Goal: Task Accomplishment & Management: Manage account settings

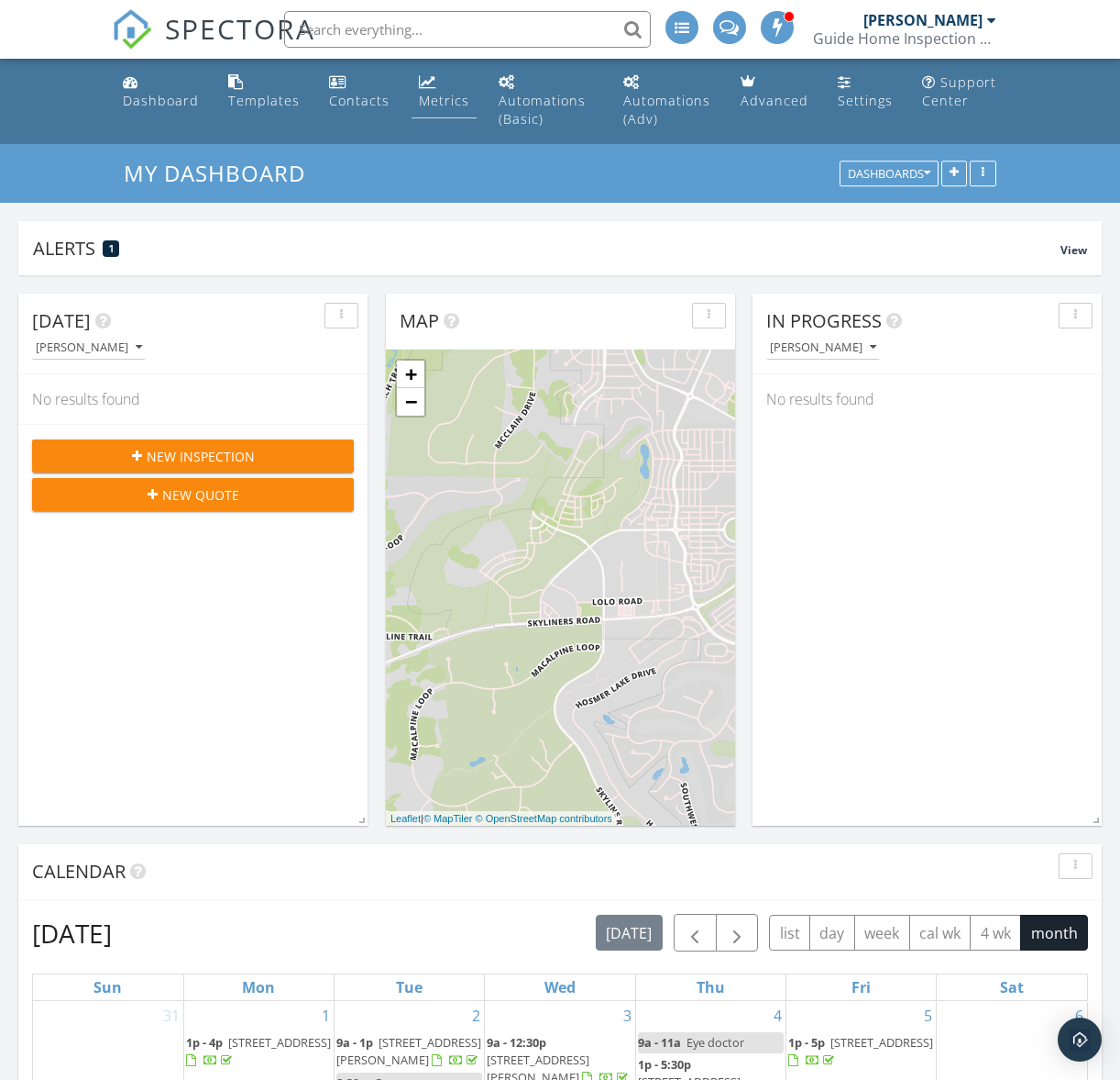
click at [445, 103] on div "Metrics" at bounding box center [444, 100] width 51 height 17
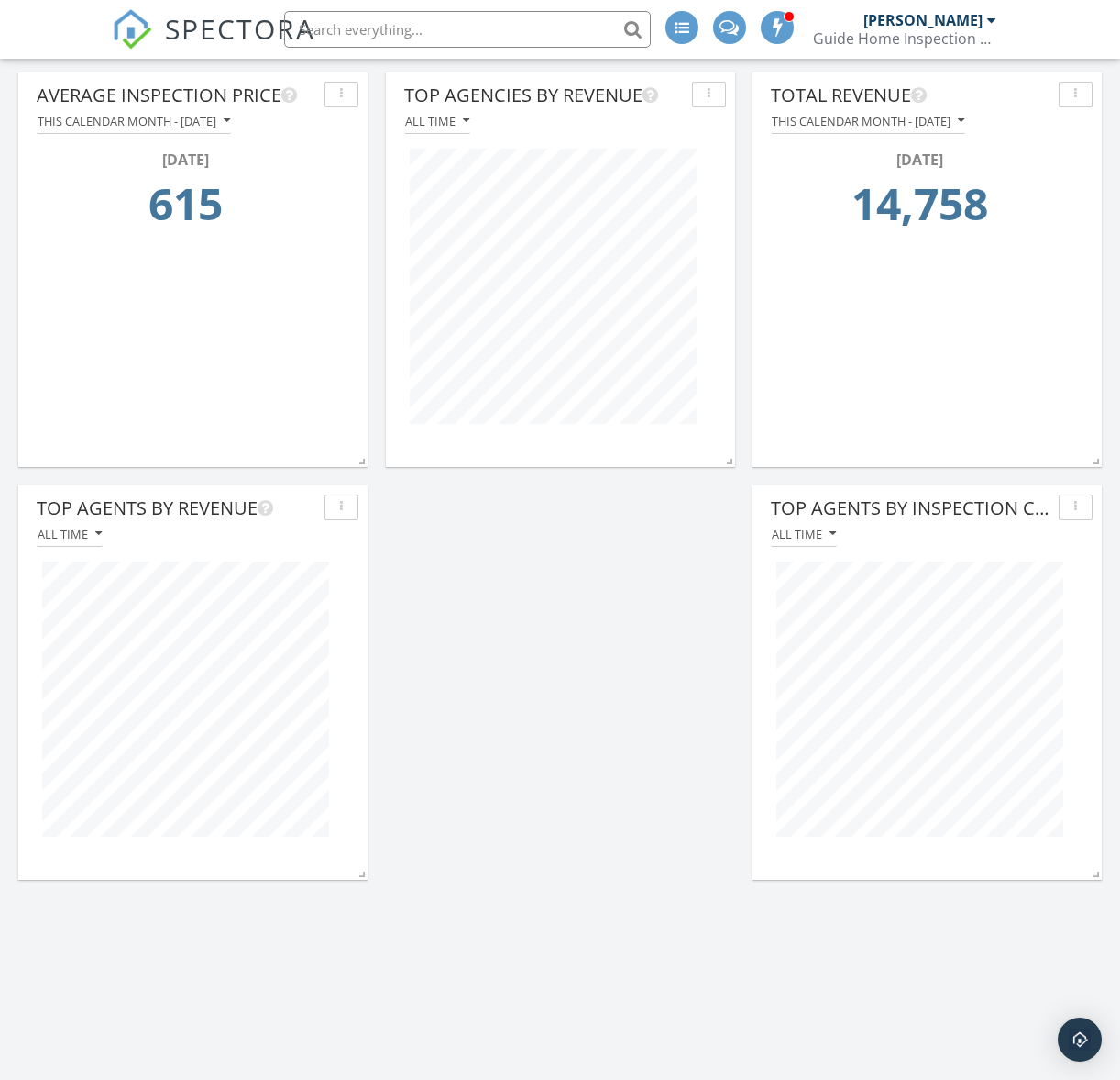
scroll to position [6, 0]
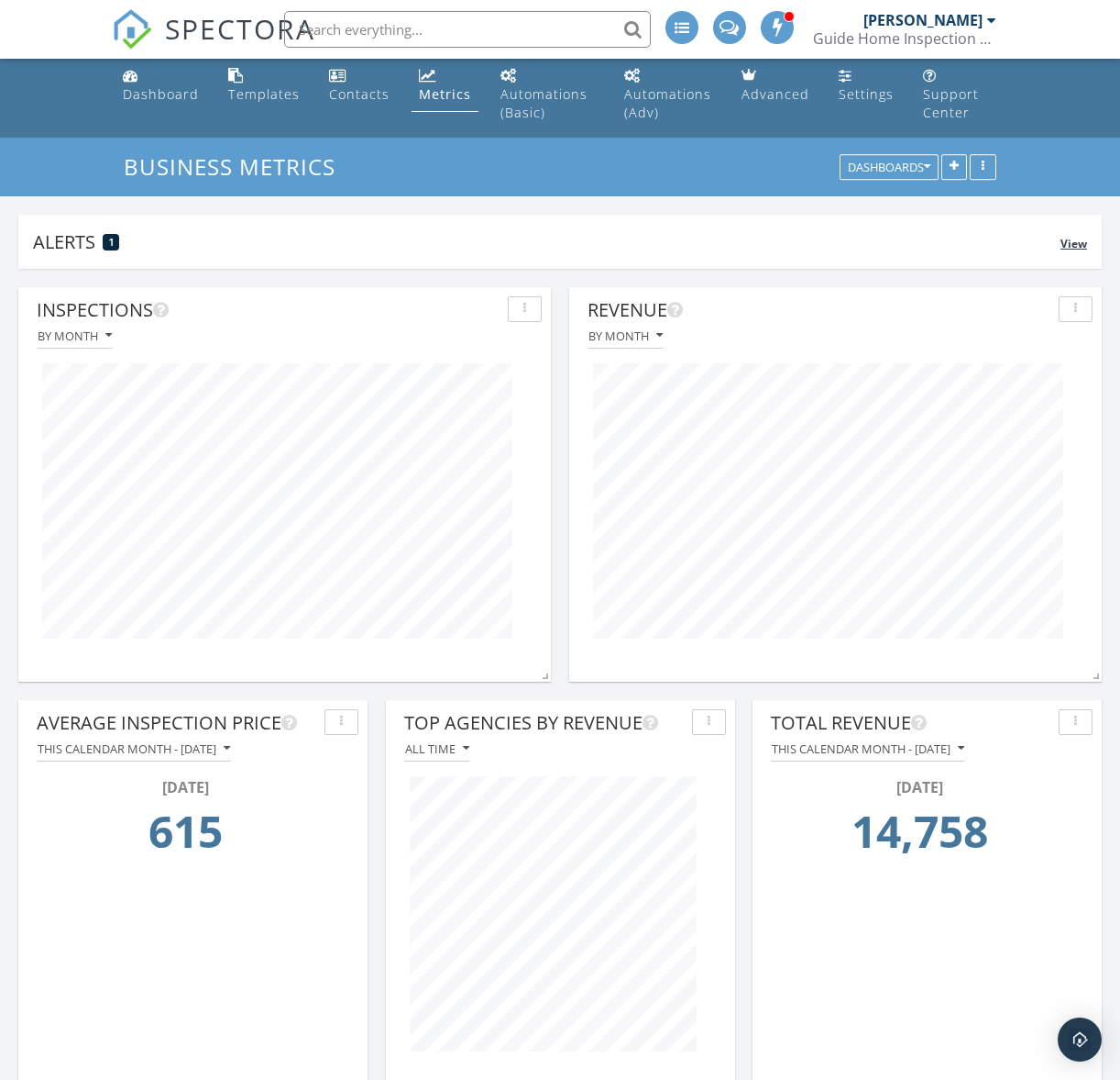
click at [170, 246] on div "Alerts 1" at bounding box center [547, 241] width 1028 height 25
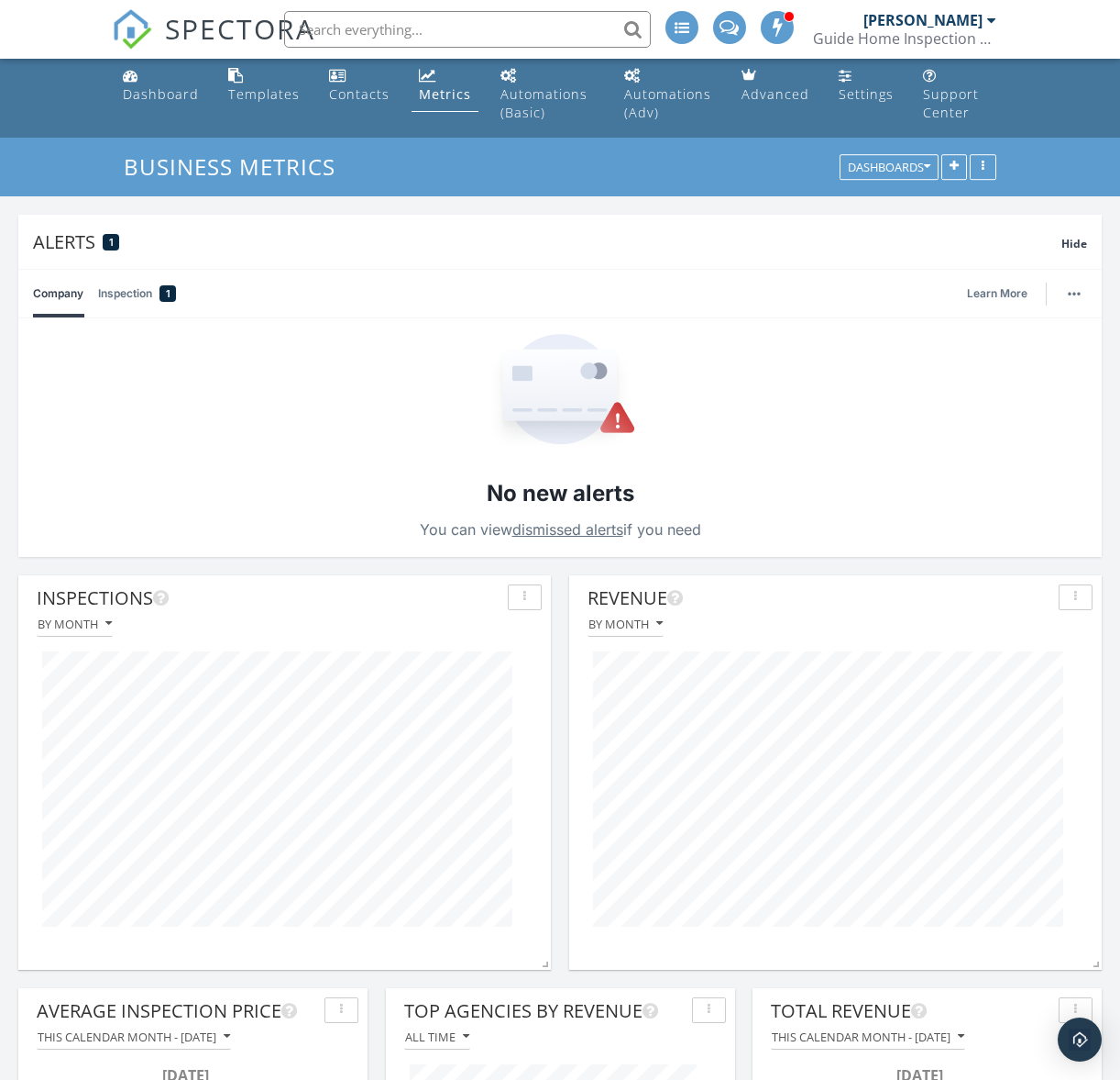
click at [123, 295] on link "Inspection 1" at bounding box center [137, 294] width 78 height 48
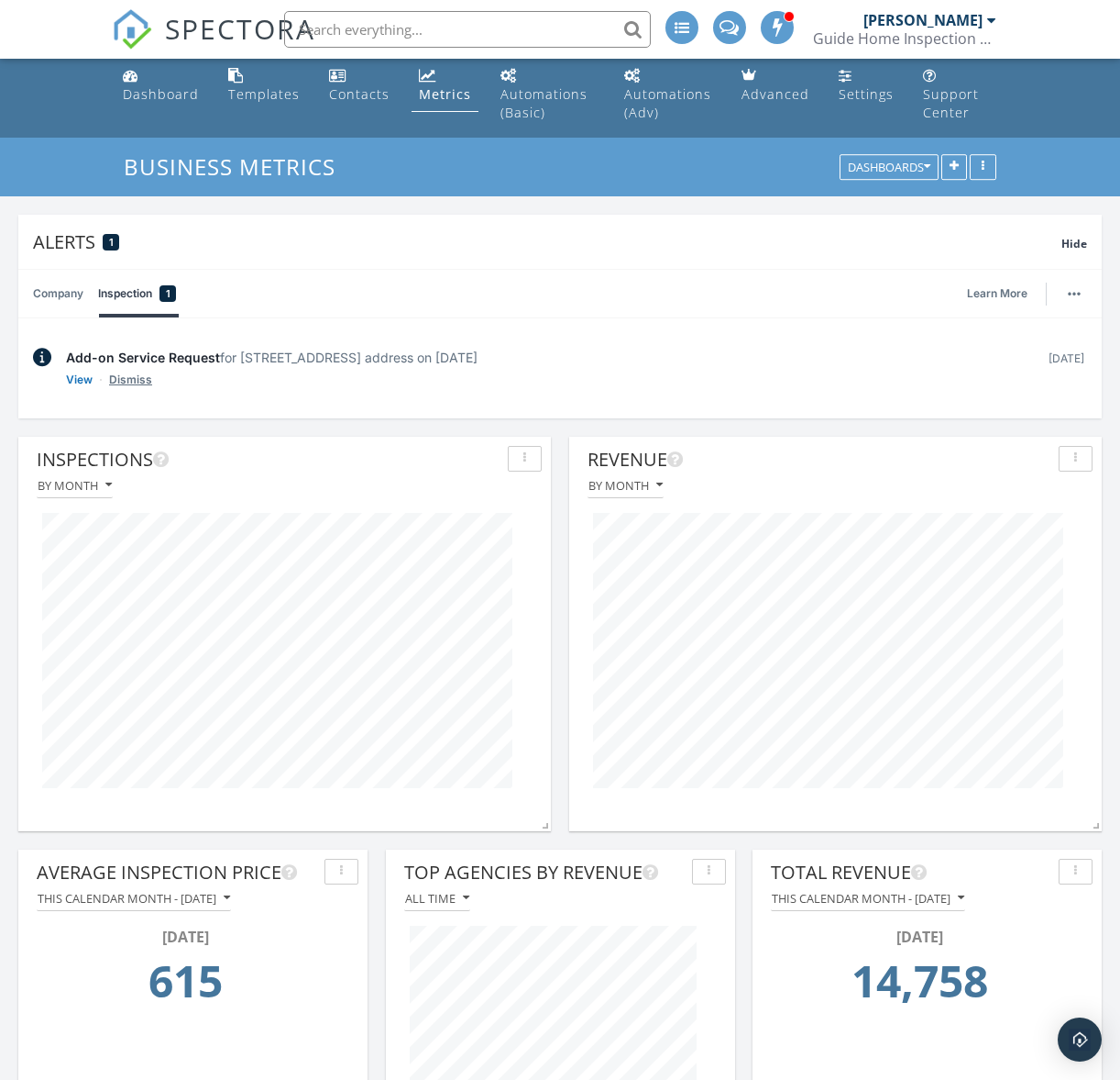
click at [133, 377] on link "Dismiss" at bounding box center [131, 379] width 43 height 18
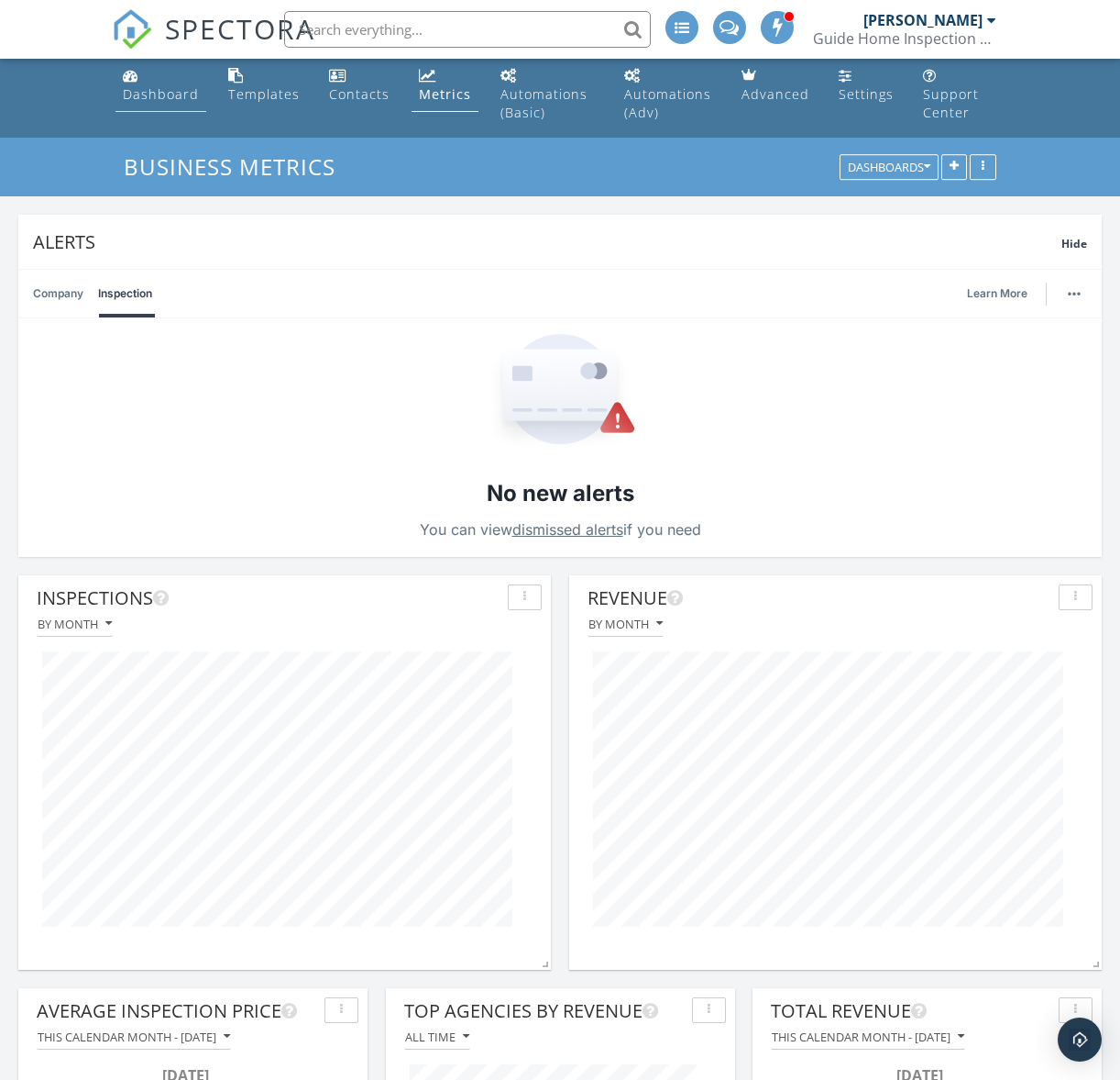
click at [156, 86] on div "Dashboard" at bounding box center [160, 94] width 76 height 17
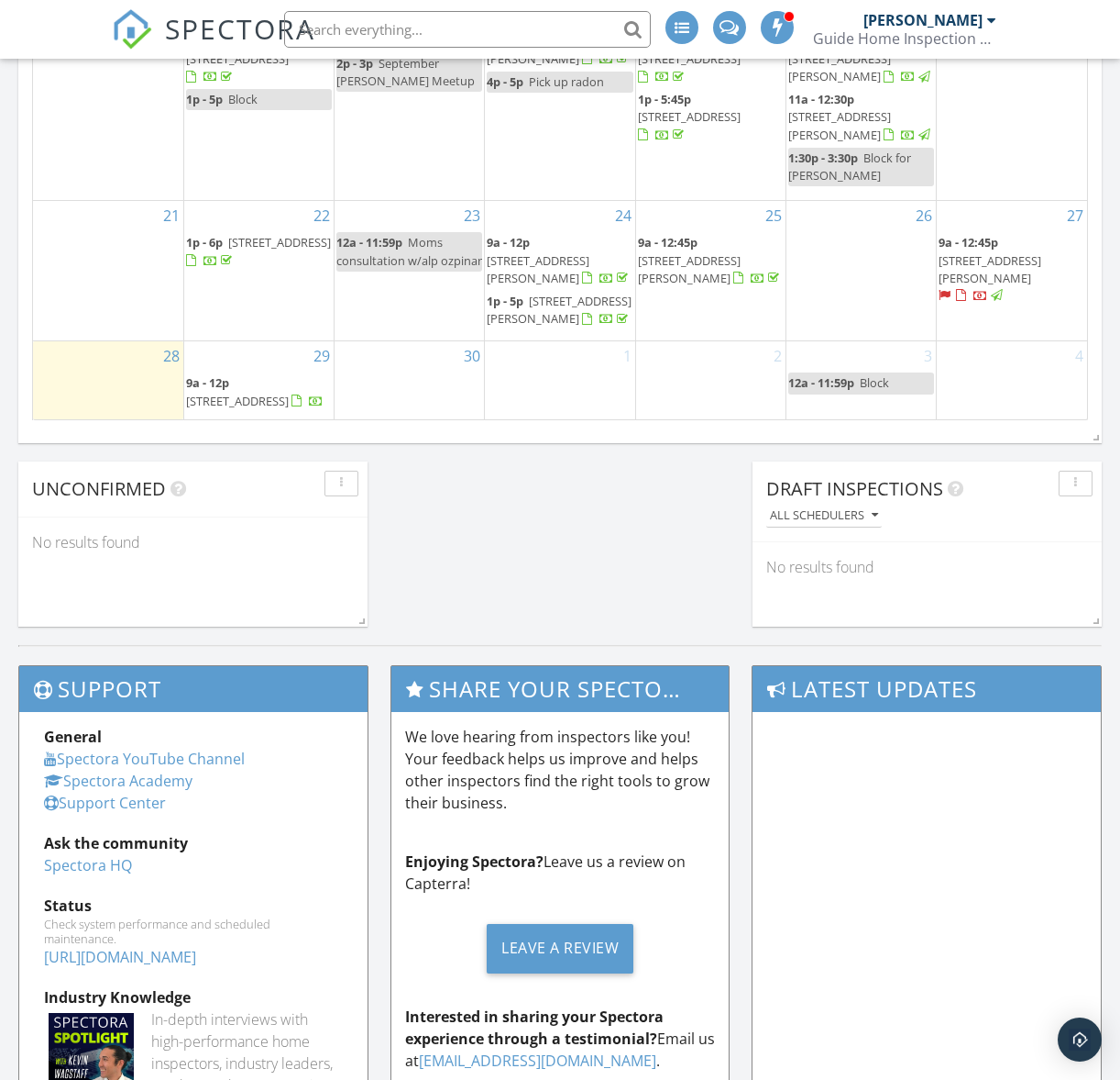
scroll to position [983, 0]
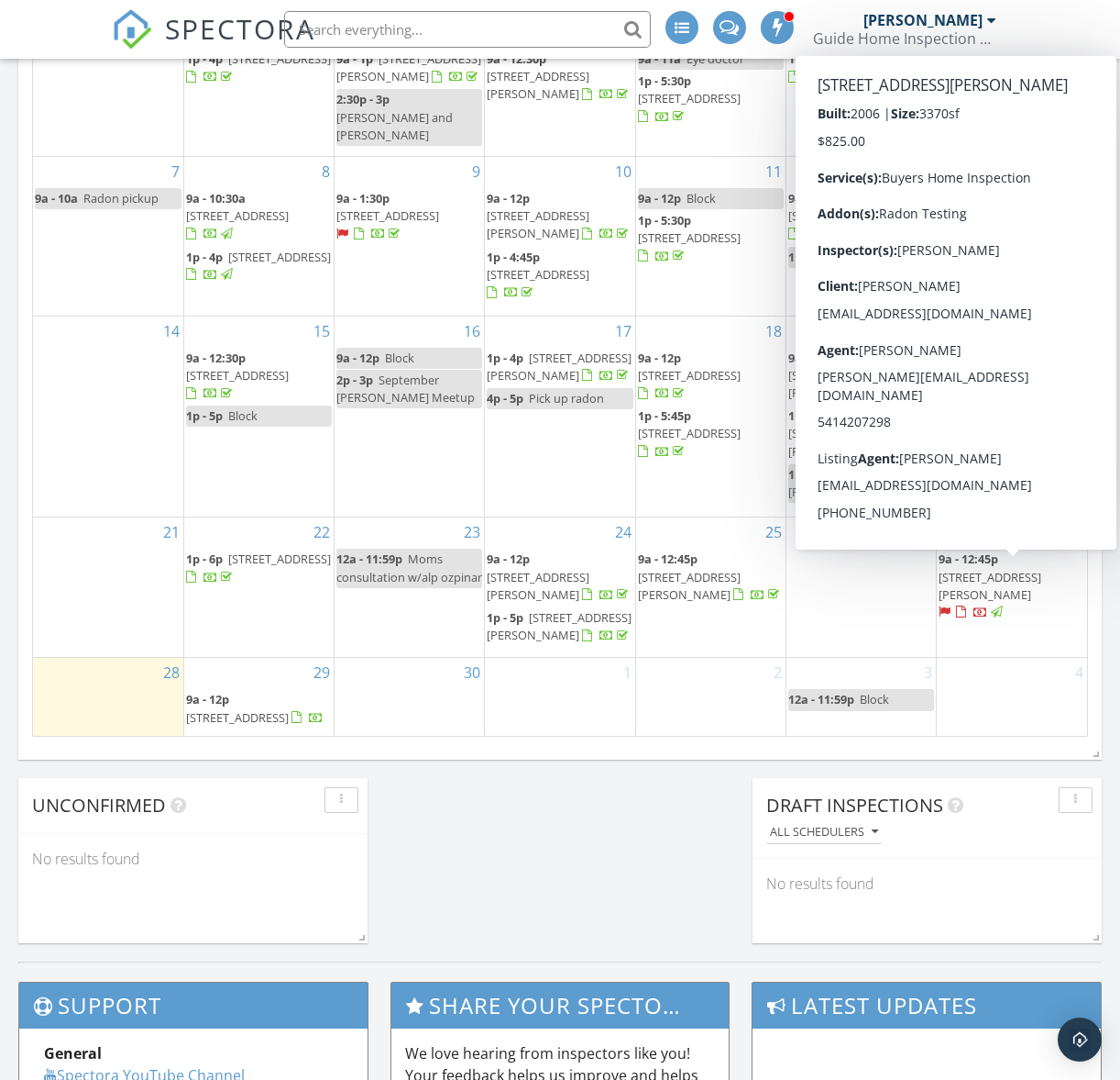
click at [1009, 573] on span "[STREET_ADDRESS][PERSON_NAME]" at bounding box center [990, 586] width 103 height 34
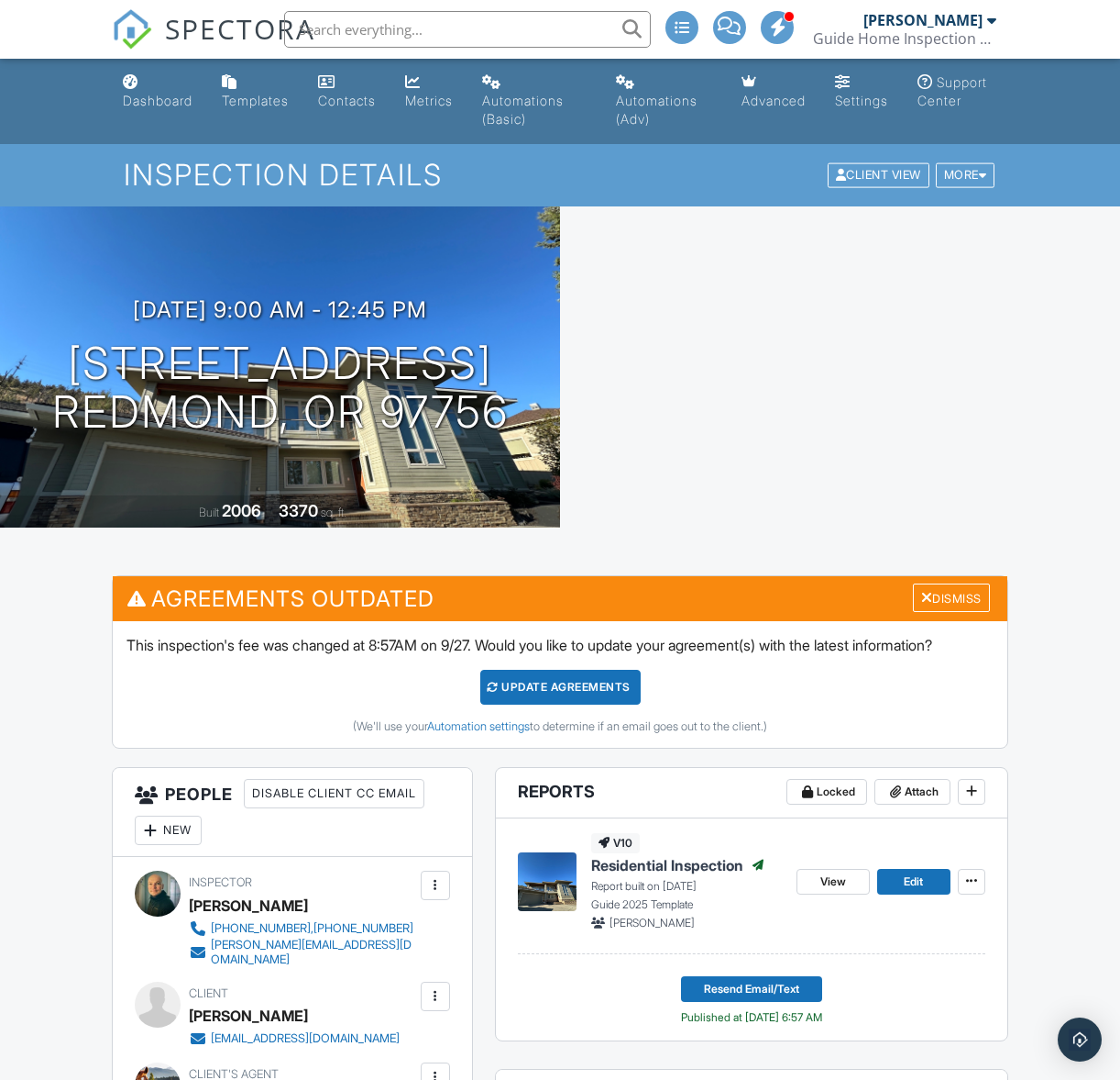
click at [152, 88] on link "Dashboard" at bounding box center [158, 92] width 85 height 52
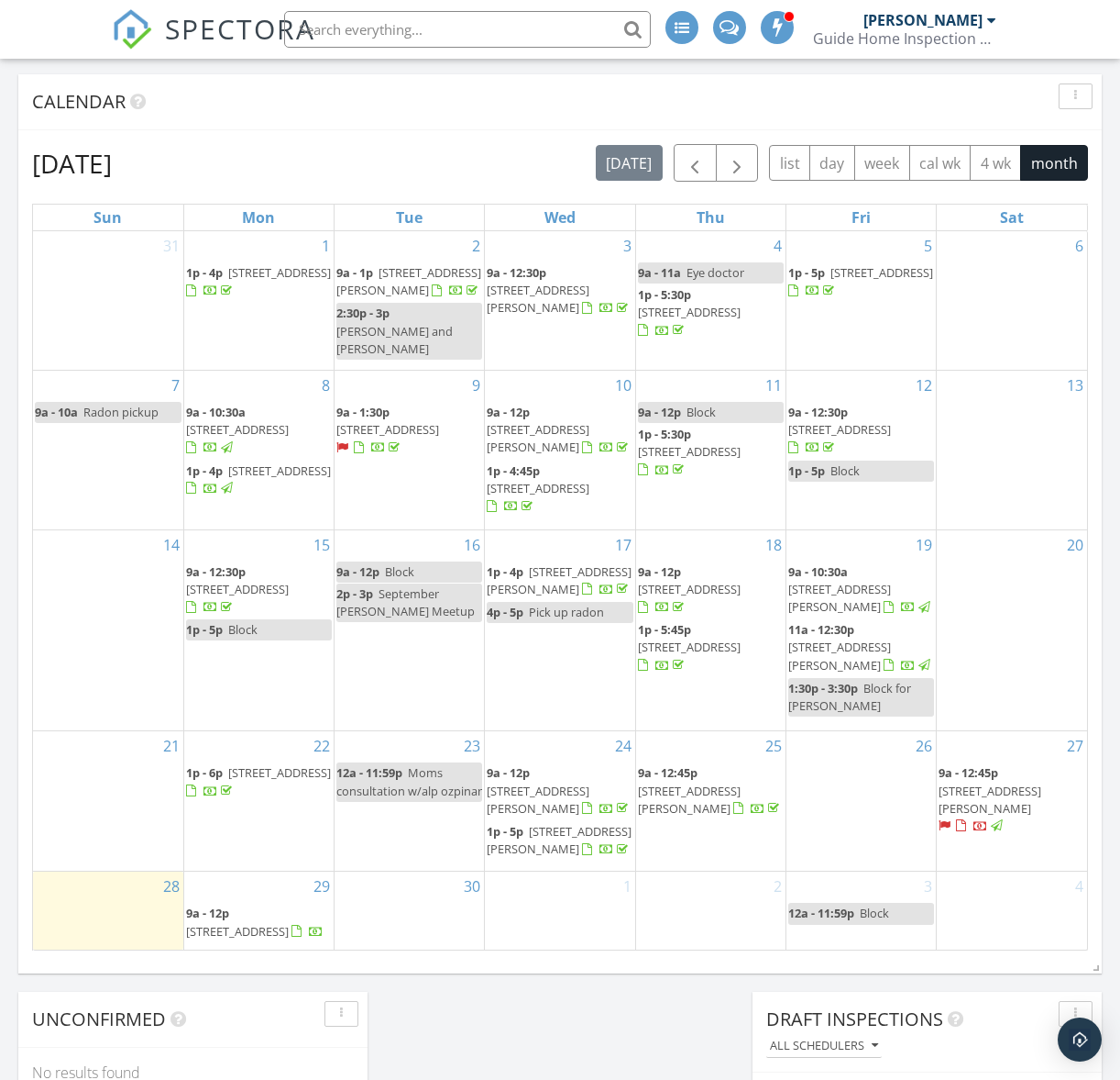
scroll to position [905, 0]
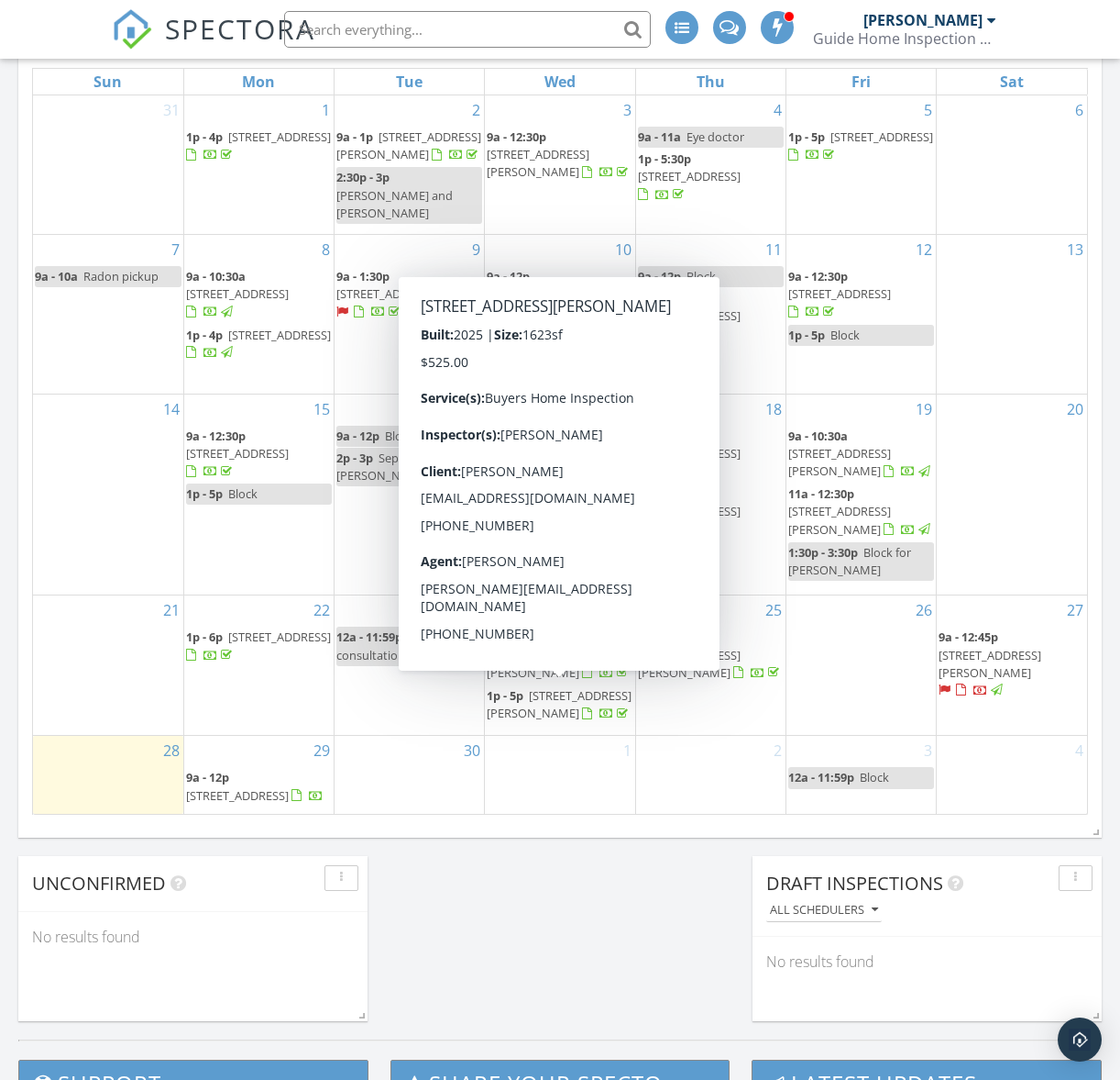
click at [379, 762] on div "30" at bounding box center [410, 774] width 149 height 78
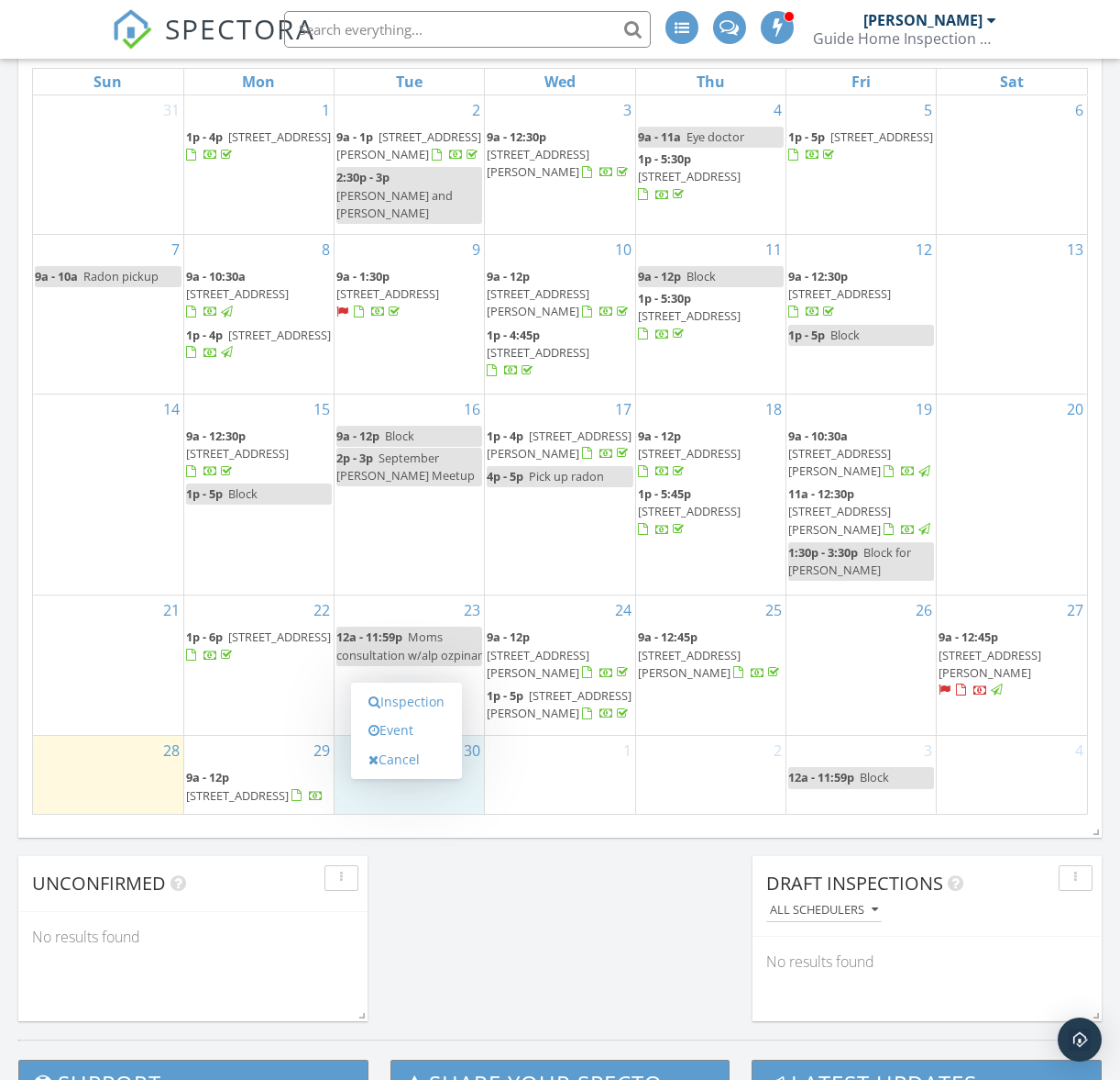
click at [560, 795] on div "1" at bounding box center [560, 774] width 149 height 78
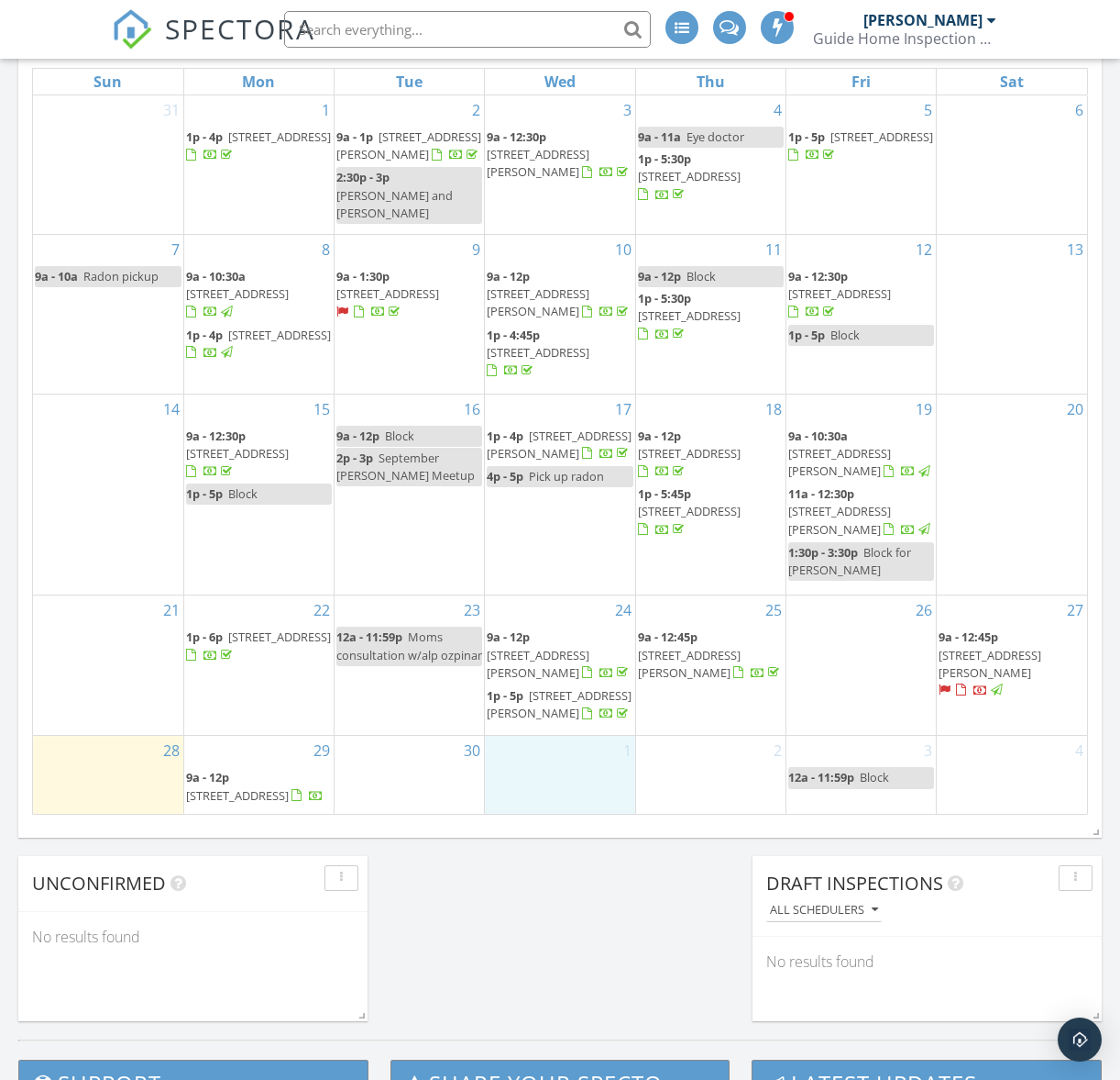
drag, startPoint x: 560, startPoint y: 795, endPoint x: 288, endPoint y: 810, distance: 272.4
click at [282, 788] on span "[STREET_ADDRESS]" at bounding box center [237, 795] width 103 height 17
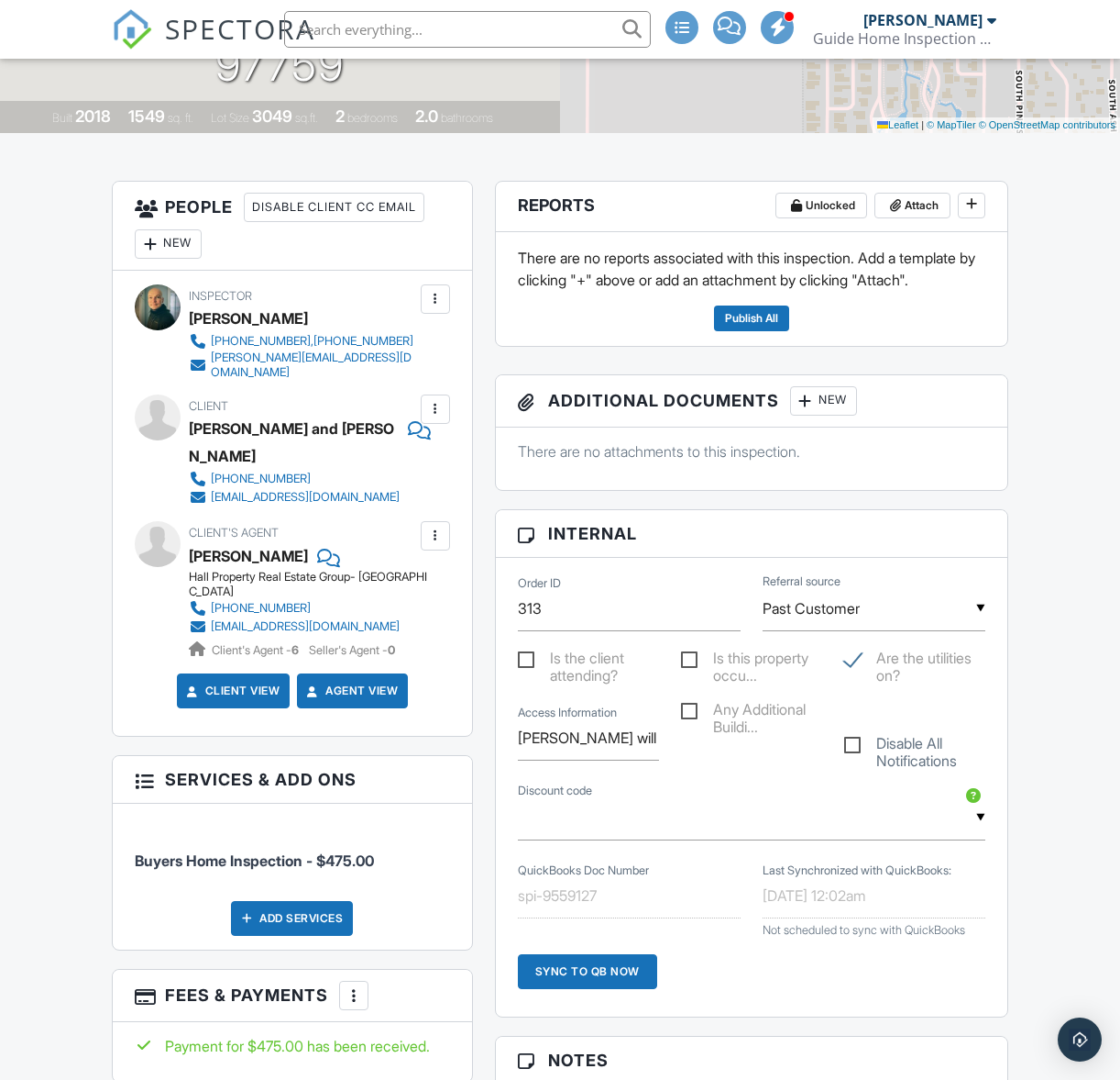
scroll to position [407, 0]
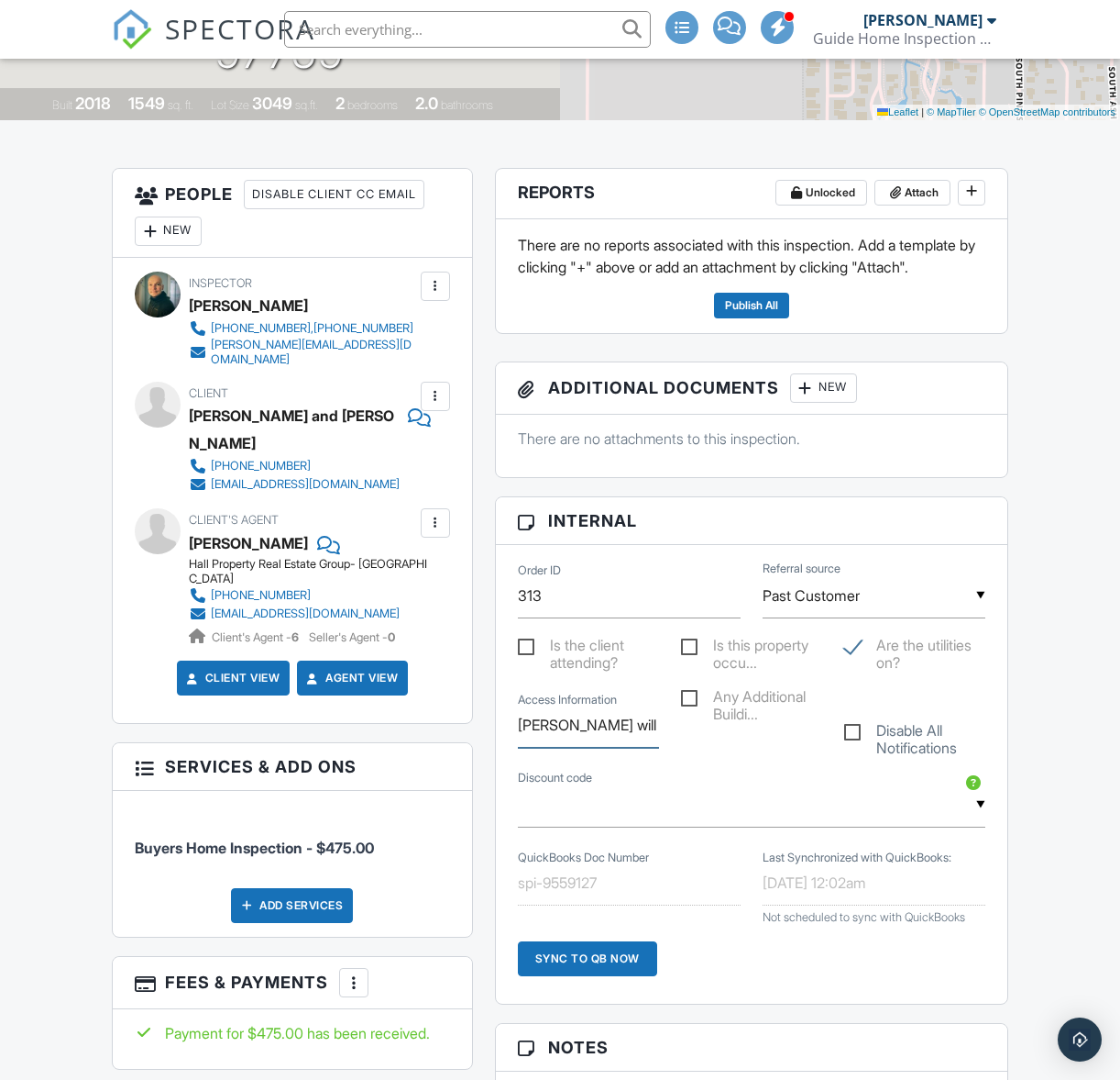
click at [589, 725] on input "[PERSON_NAME] will meet you at the home" at bounding box center [588, 725] width 141 height 45
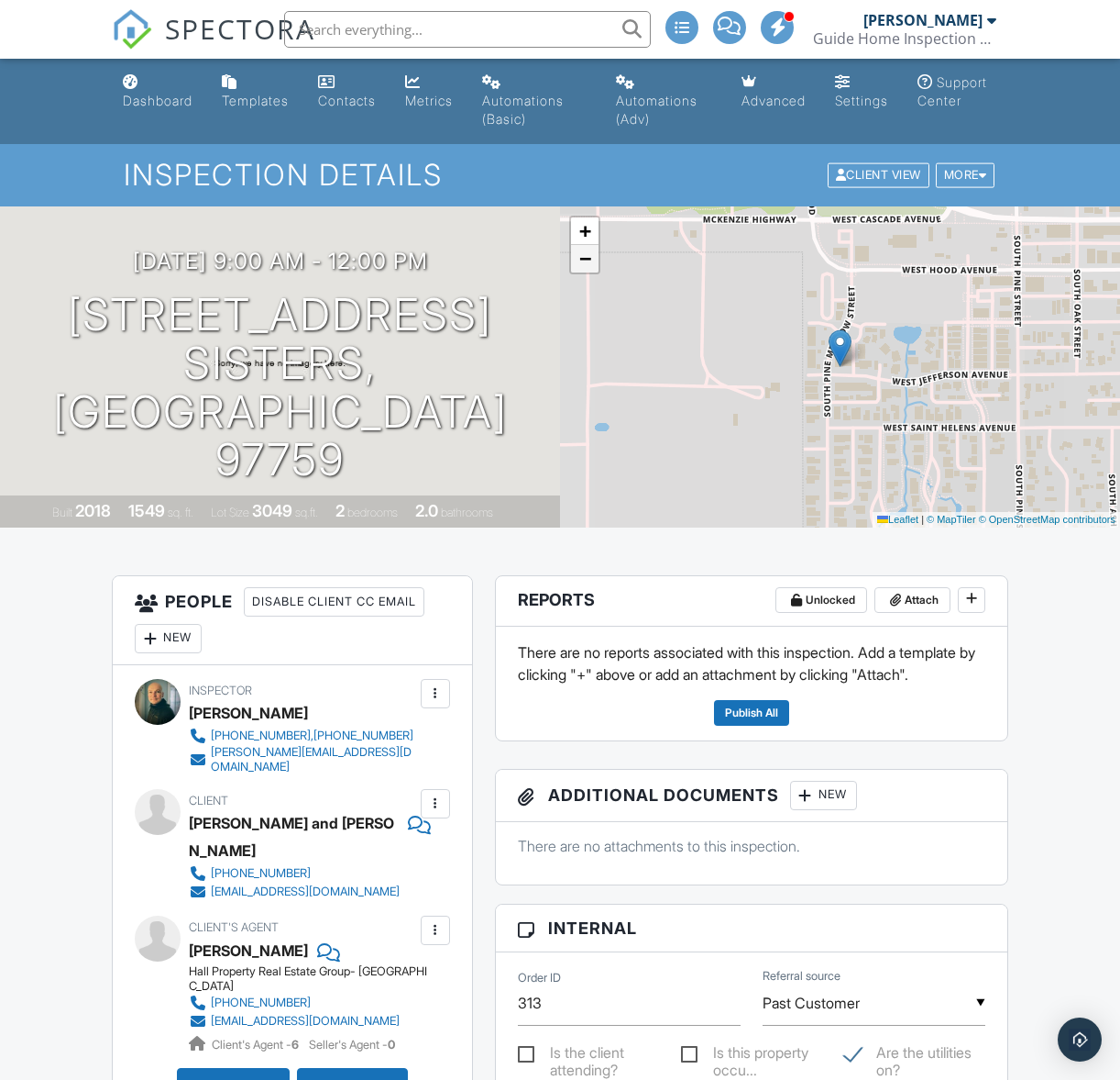
scroll to position [0, 0]
click at [588, 260] on span "−" at bounding box center [585, 258] width 12 height 23
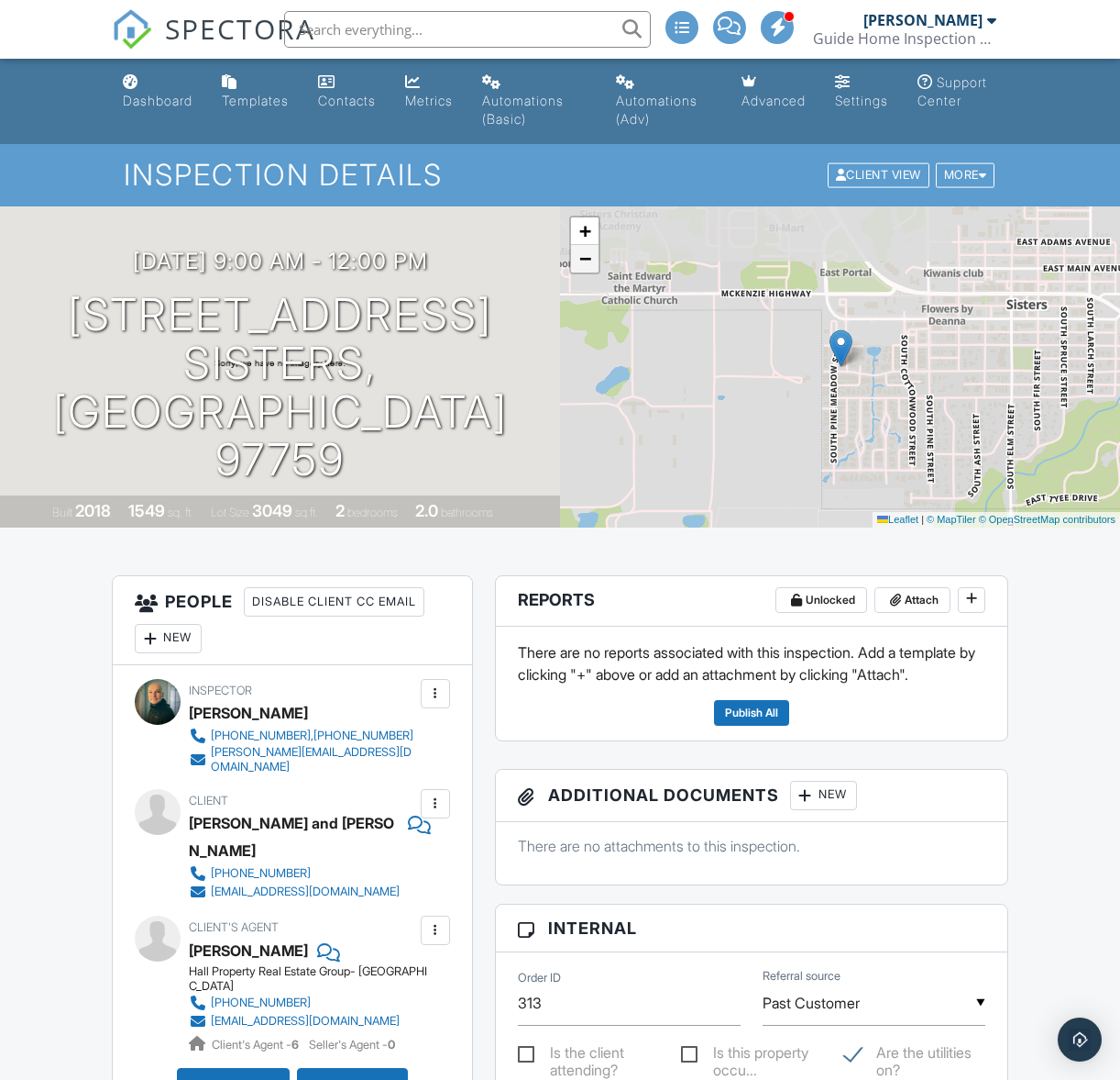
click at [588, 260] on span "−" at bounding box center [585, 258] width 12 height 23
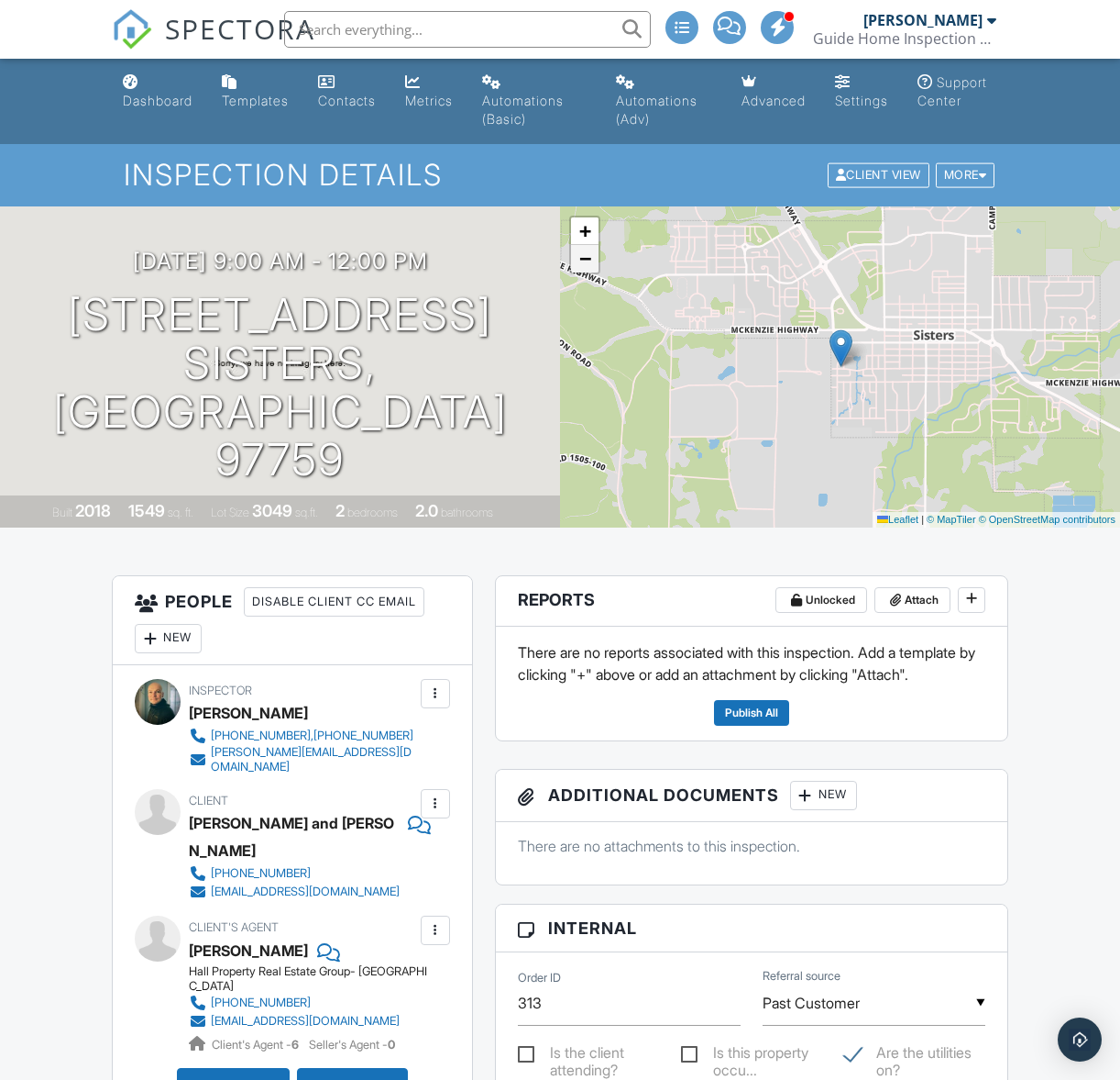
click at [588, 260] on span "−" at bounding box center [585, 258] width 12 height 23
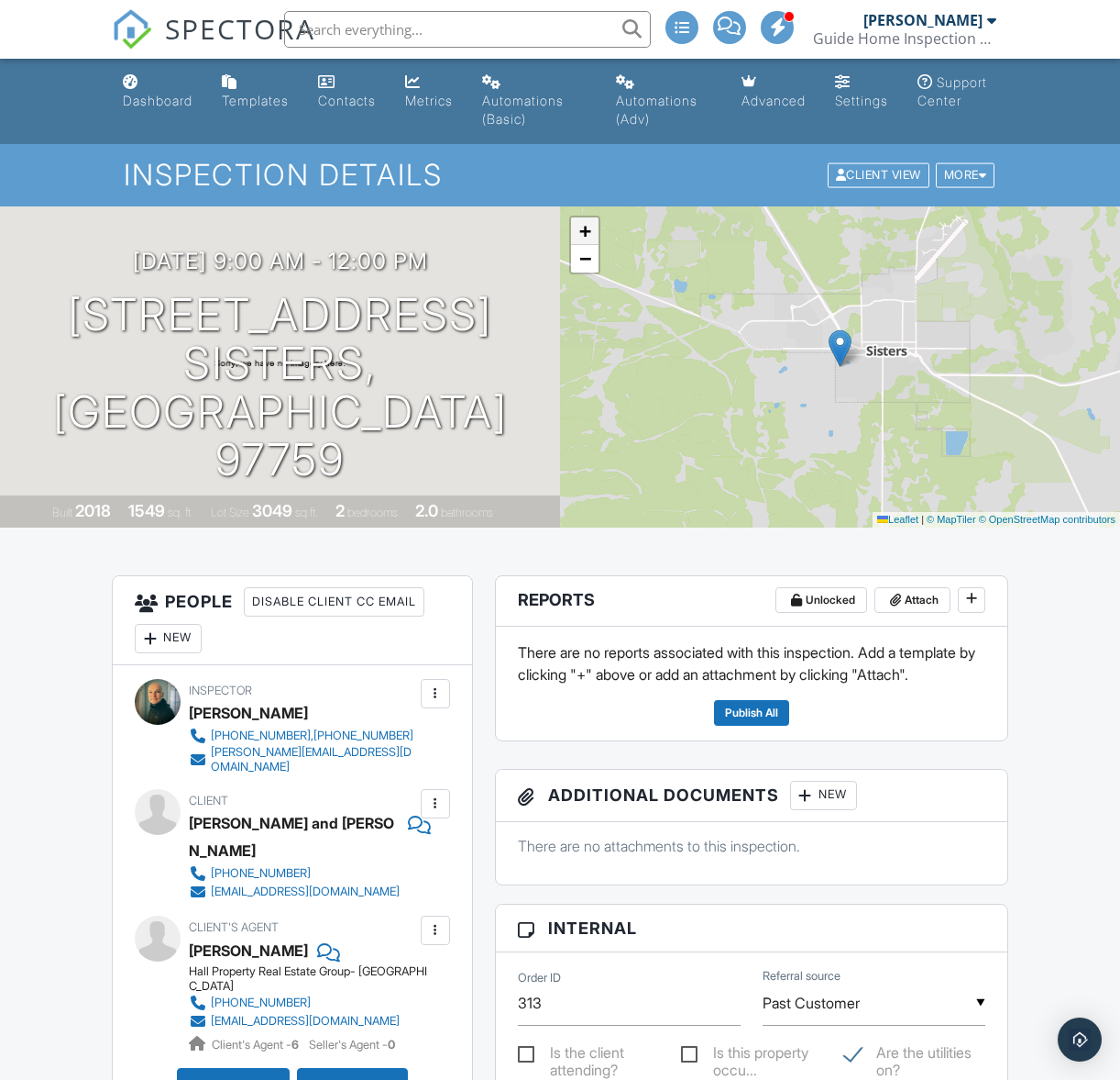
click at [587, 236] on span "+" at bounding box center [585, 230] width 12 height 23
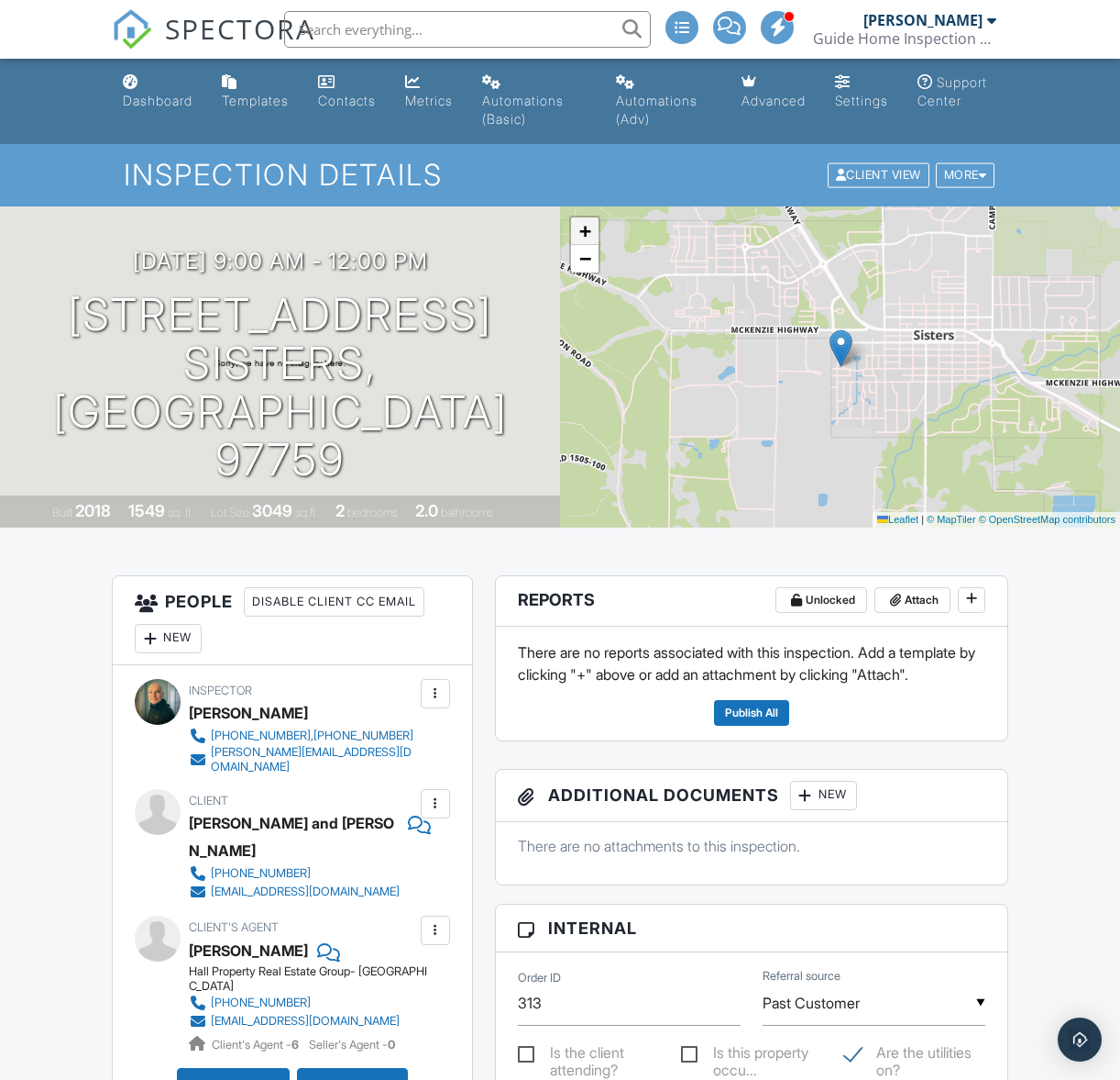
click at [587, 236] on span "+" at bounding box center [585, 230] width 12 height 23
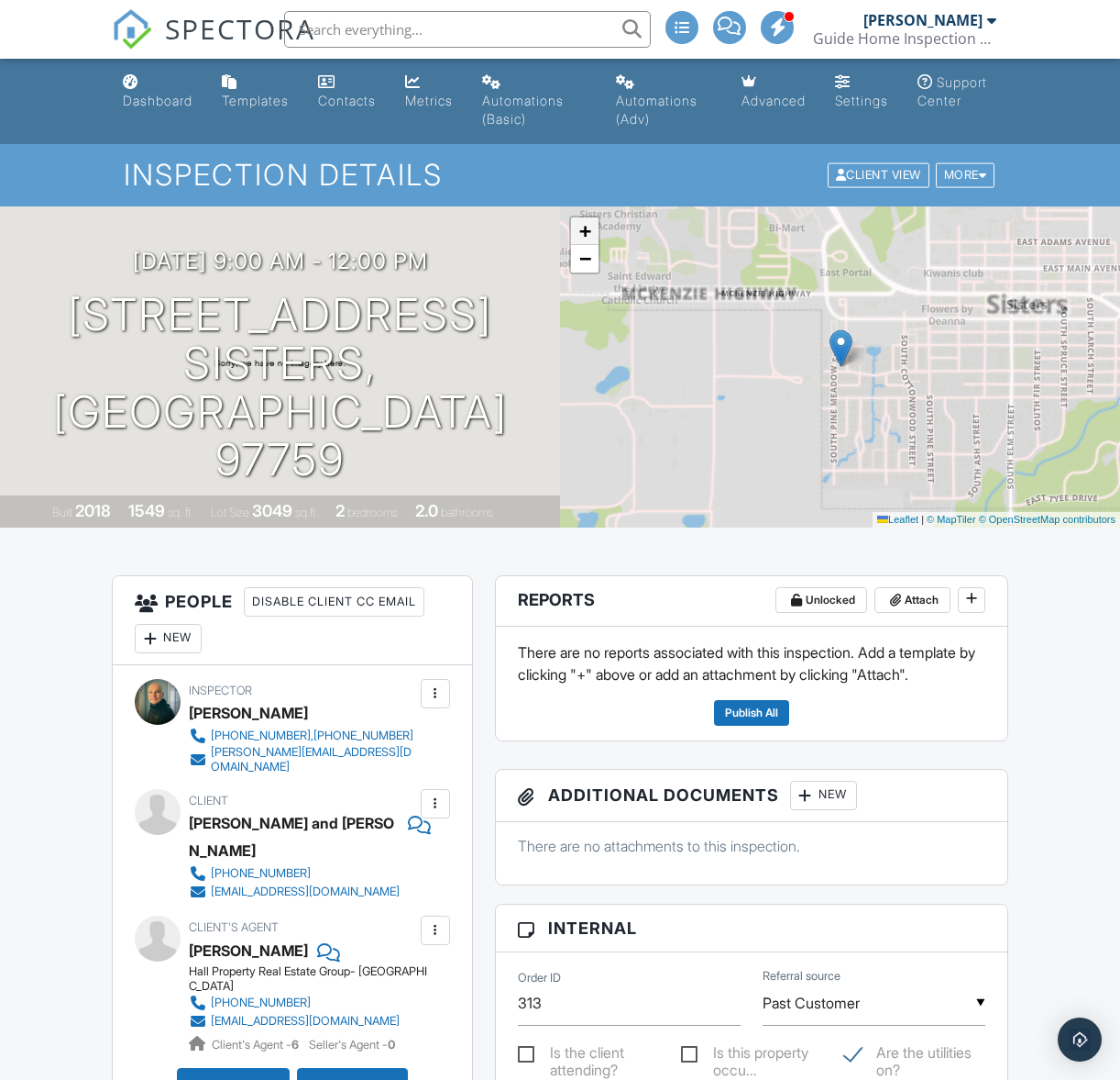
click at [587, 236] on span "+" at bounding box center [585, 230] width 12 height 23
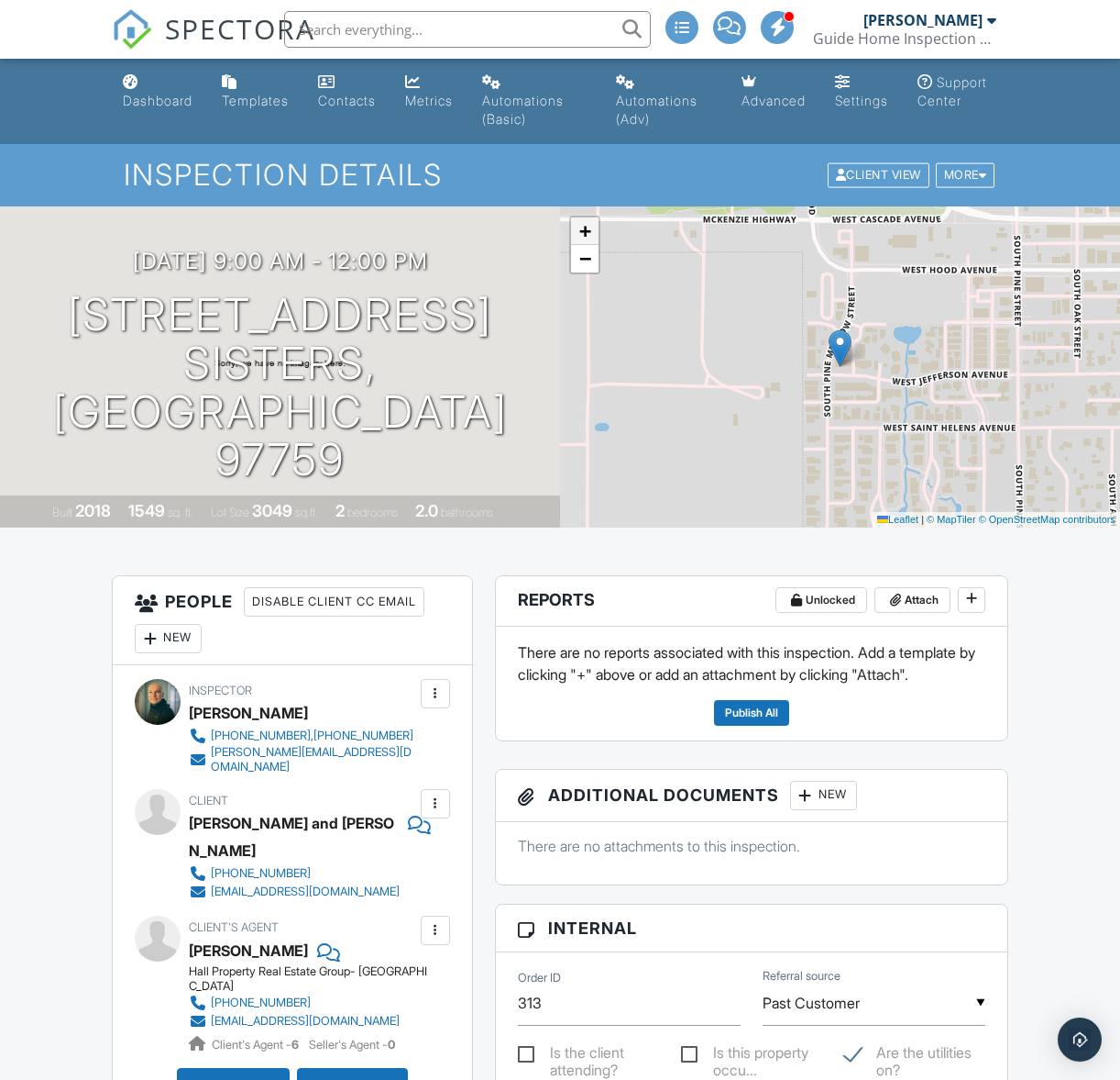
click at [587, 236] on span "+" at bounding box center [585, 230] width 12 height 23
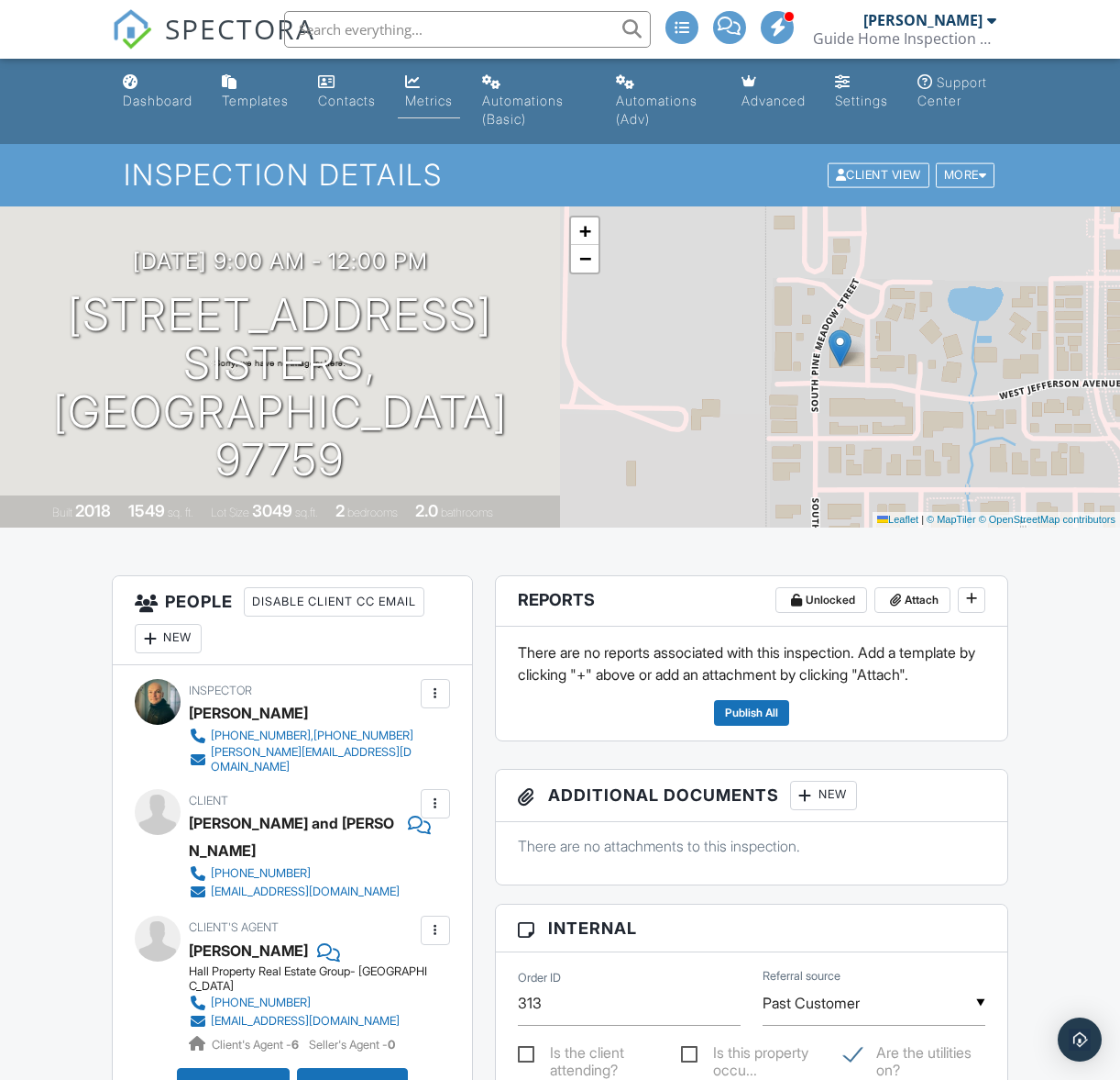
click at [421, 78] on div "Metrics" at bounding box center [412, 82] width 16 height 15
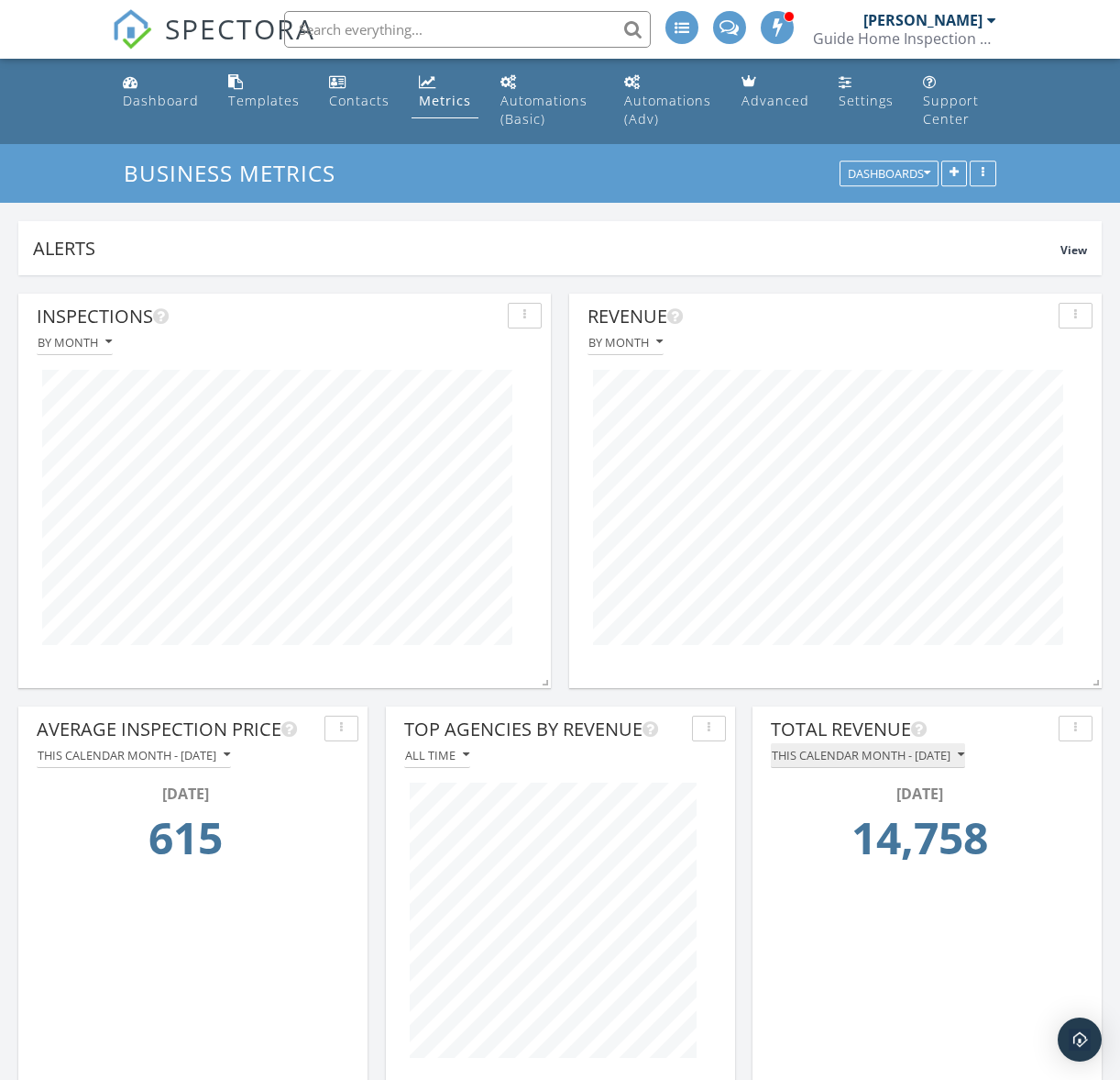
click at [964, 758] on div "This calendar month - [DATE]" at bounding box center [868, 755] width 192 height 13
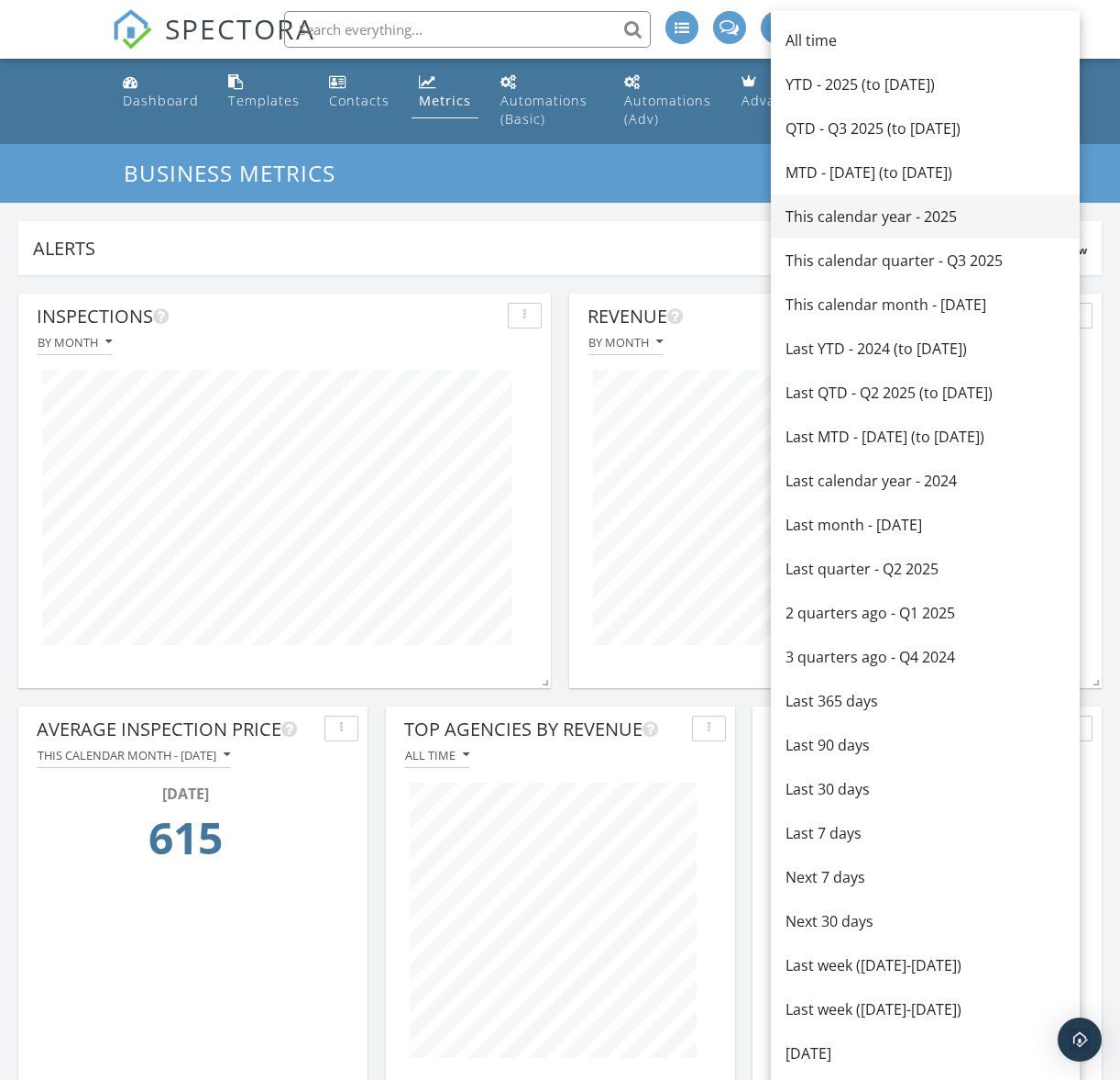
click at [906, 211] on div "This calendar year - 2025" at bounding box center [926, 216] width 280 height 22
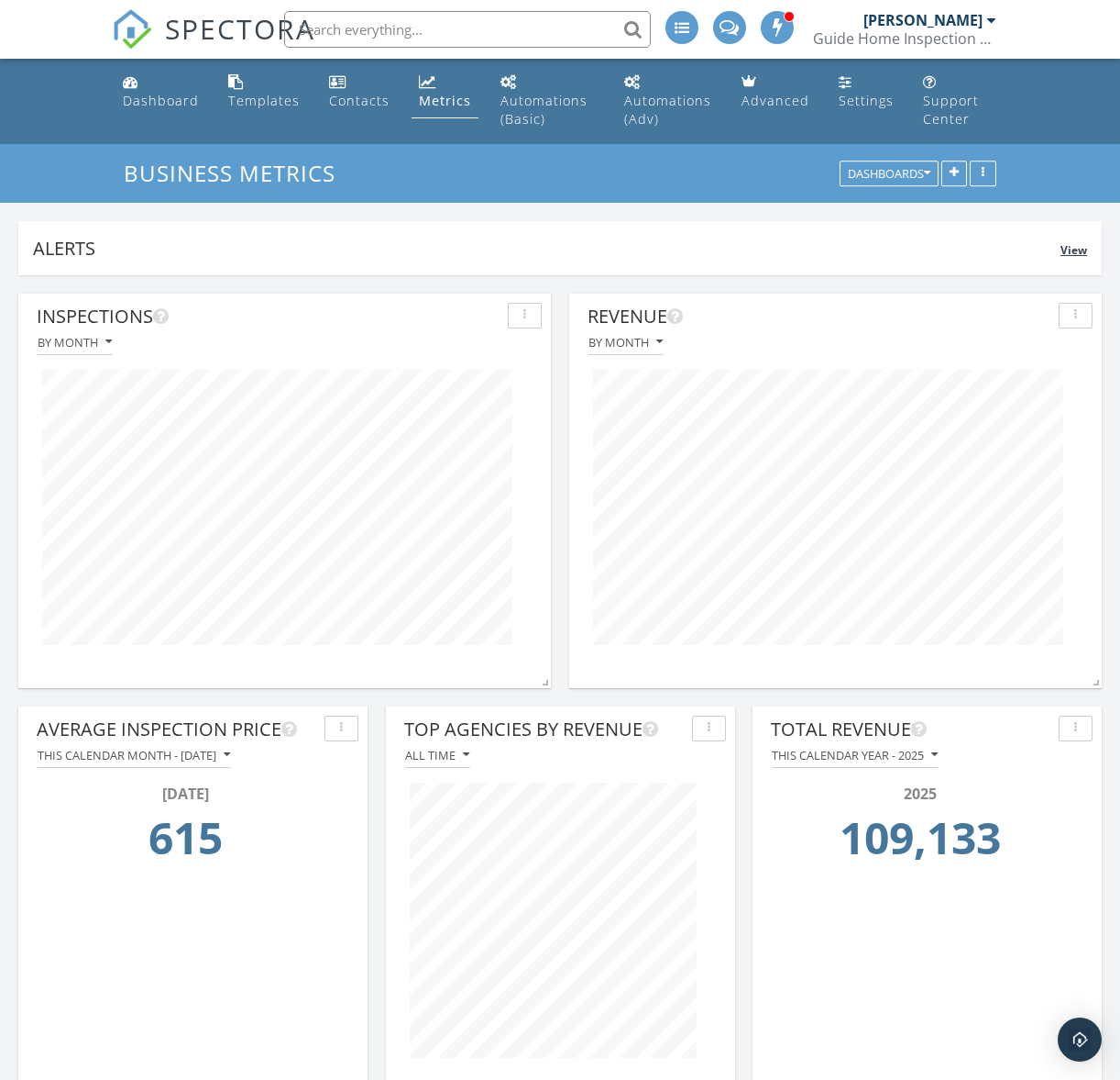
click at [739, 244] on div "Alerts" at bounding box center [547, 248] width 1028 height 25
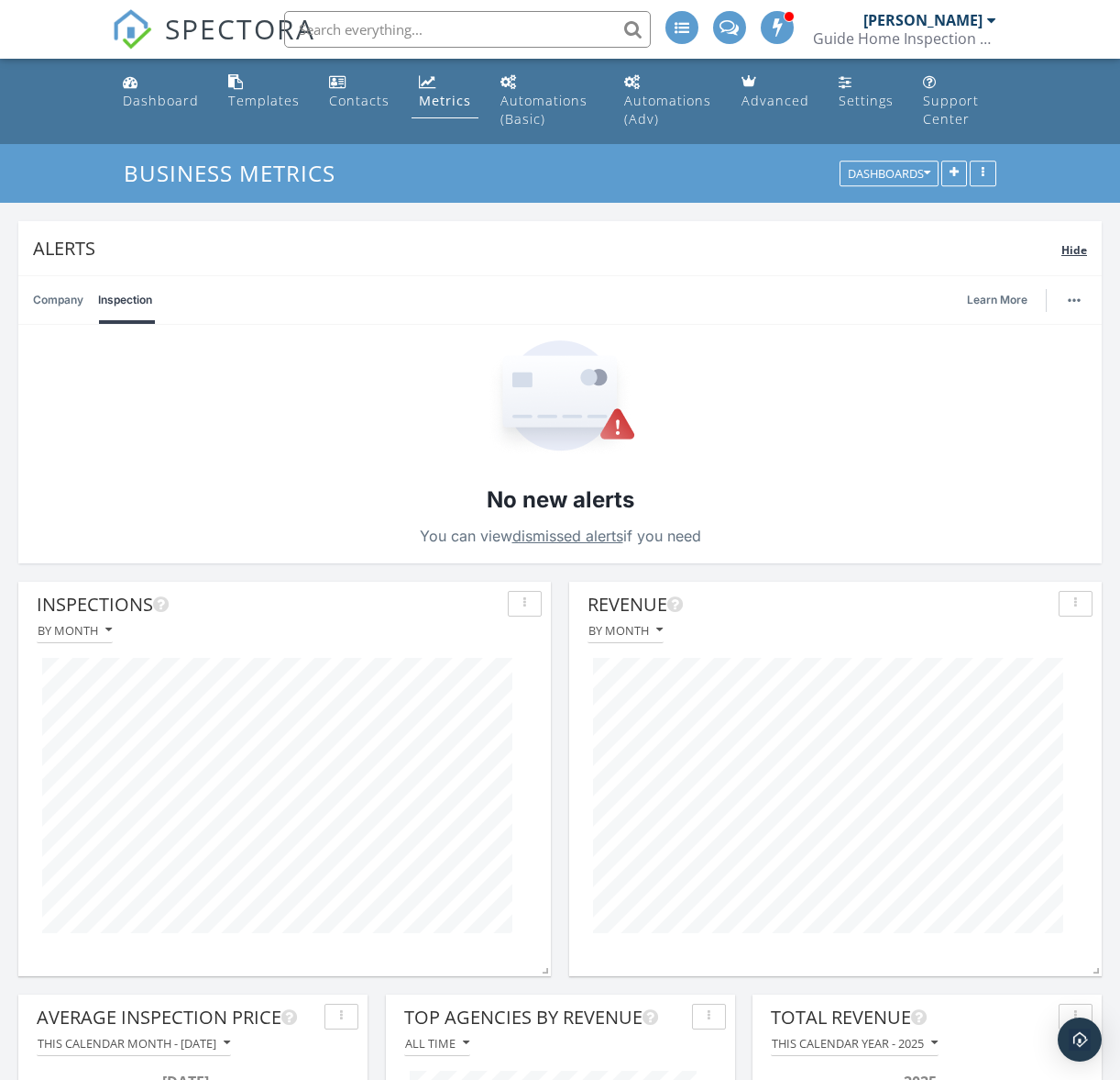
click at [738, 244] on div "Alerts" at bounding box center [548, 248] width 1029 height 25
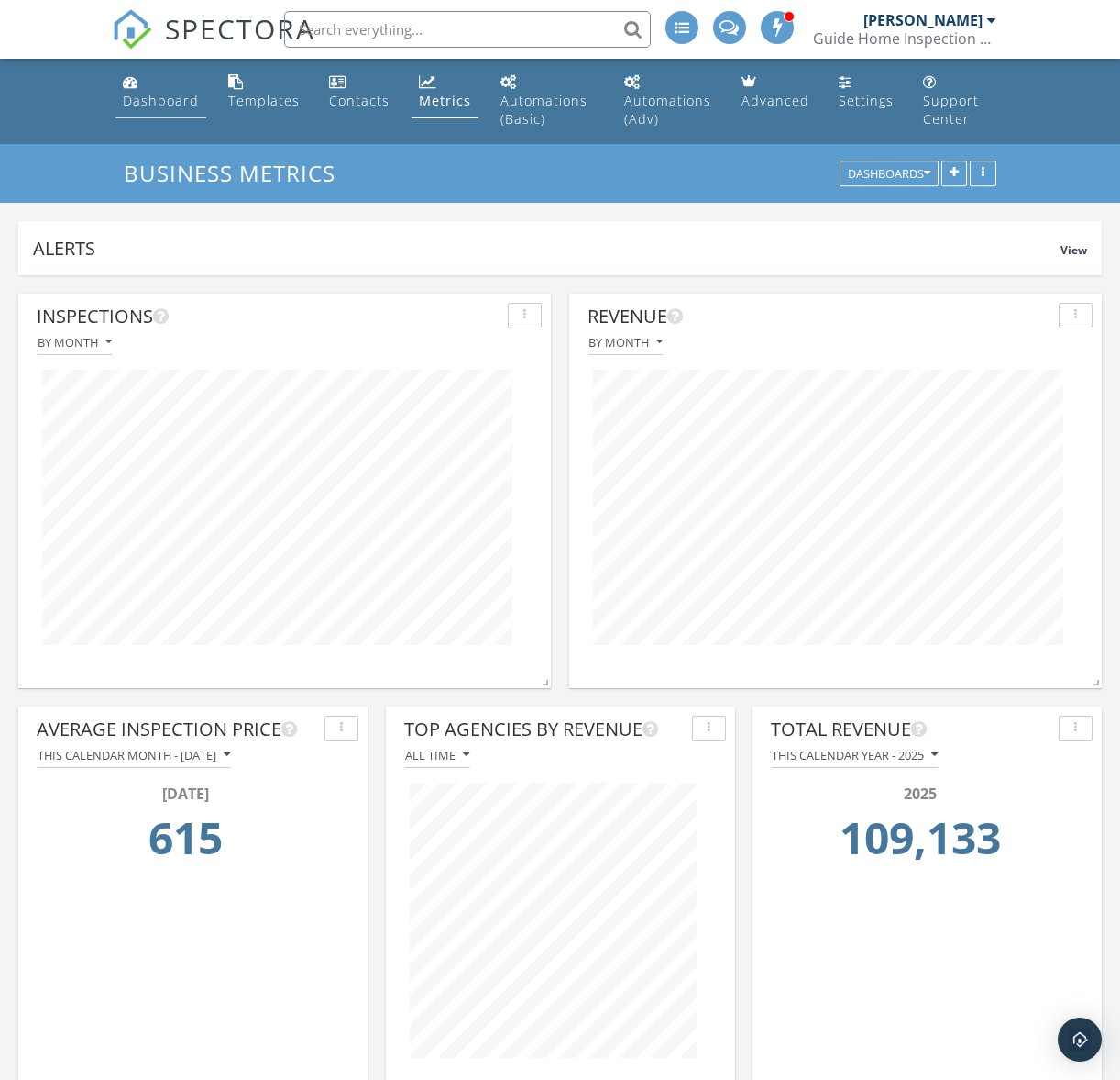
click at [135, 104] on div "Dashboard" at bounding box center [160, 100] width 76 height 17
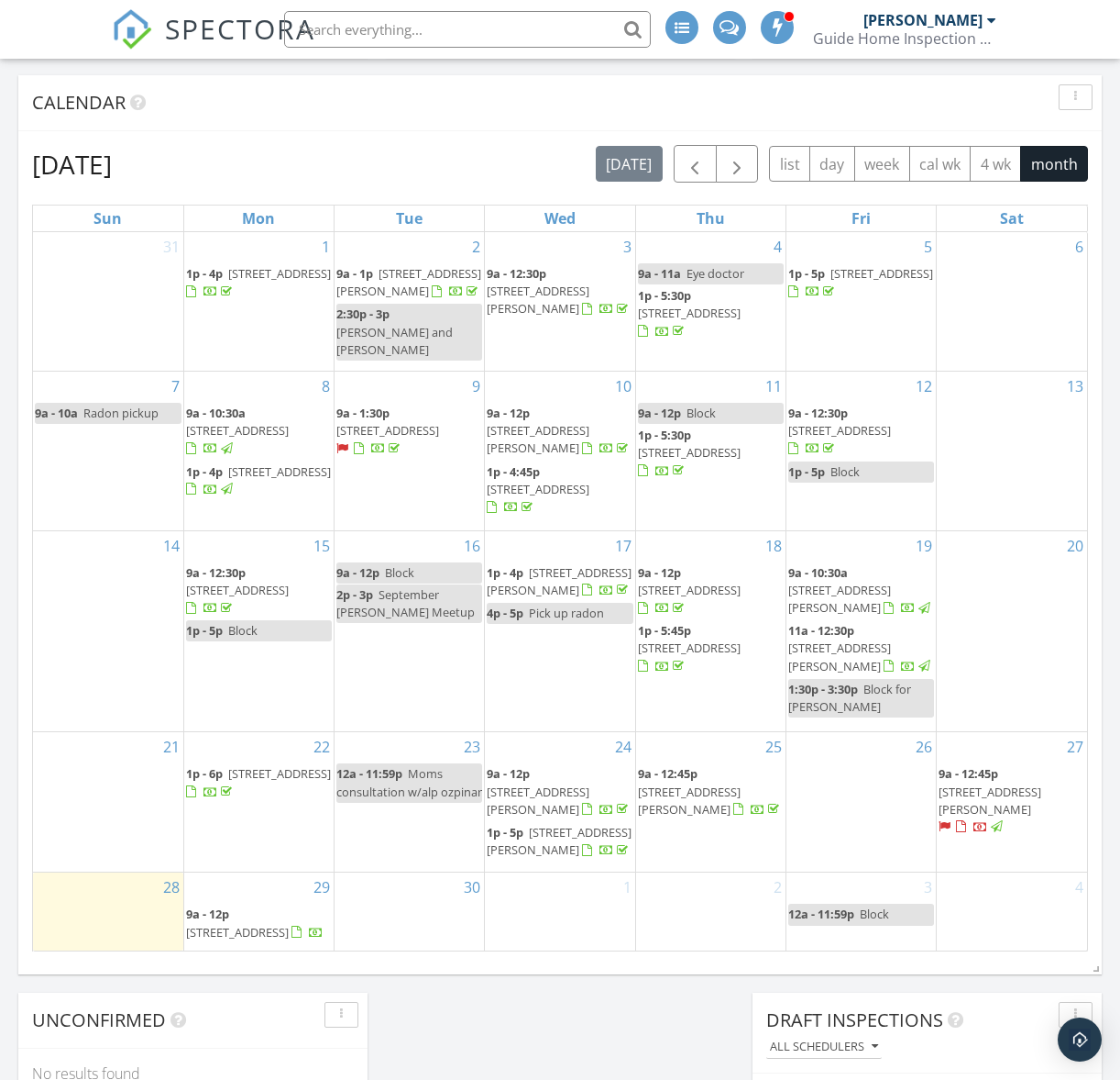
scroll to position [850, 0]
